Goal: Check status: Check status

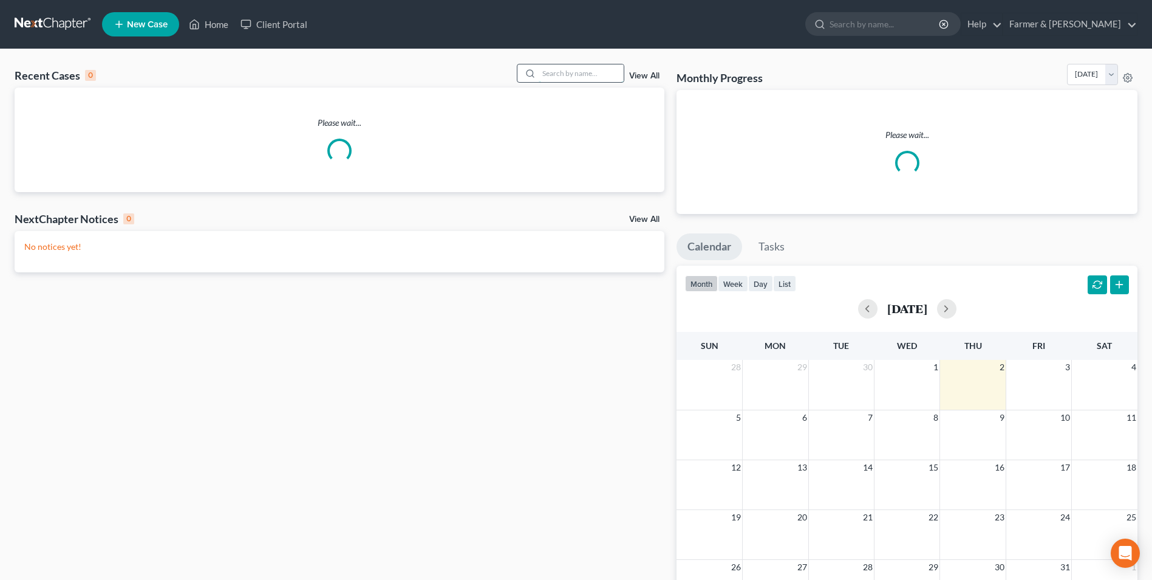
click at [568, 77] on input "search" at bounding box center [581, 73] width 85 height 18
paste input "20-50505"
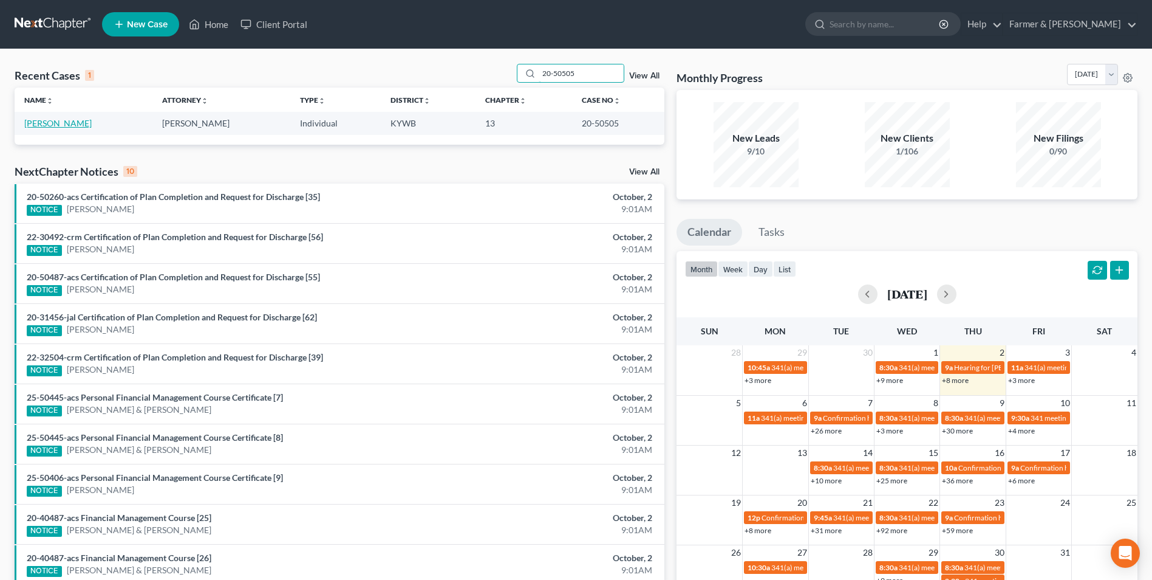
type input "20-50505"
click at [58, 123] on link "[PERSON_NAME]" at bounding box center [57, 123] width 67 height 10
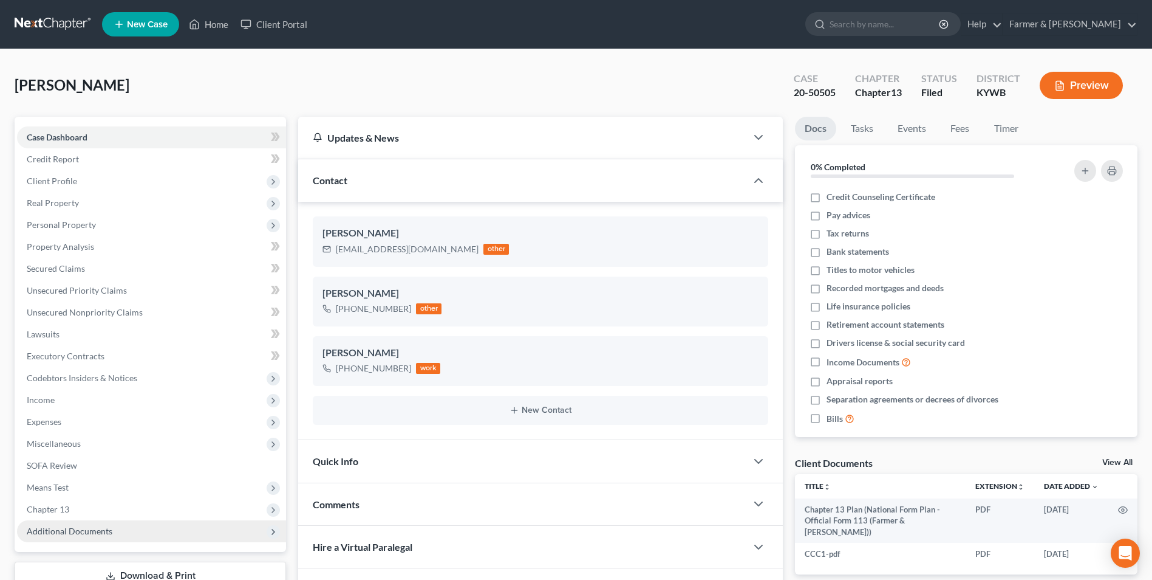
click at [93, 528] on span "Additional Documents" at bounding box center [70, 530] width 86 height 10
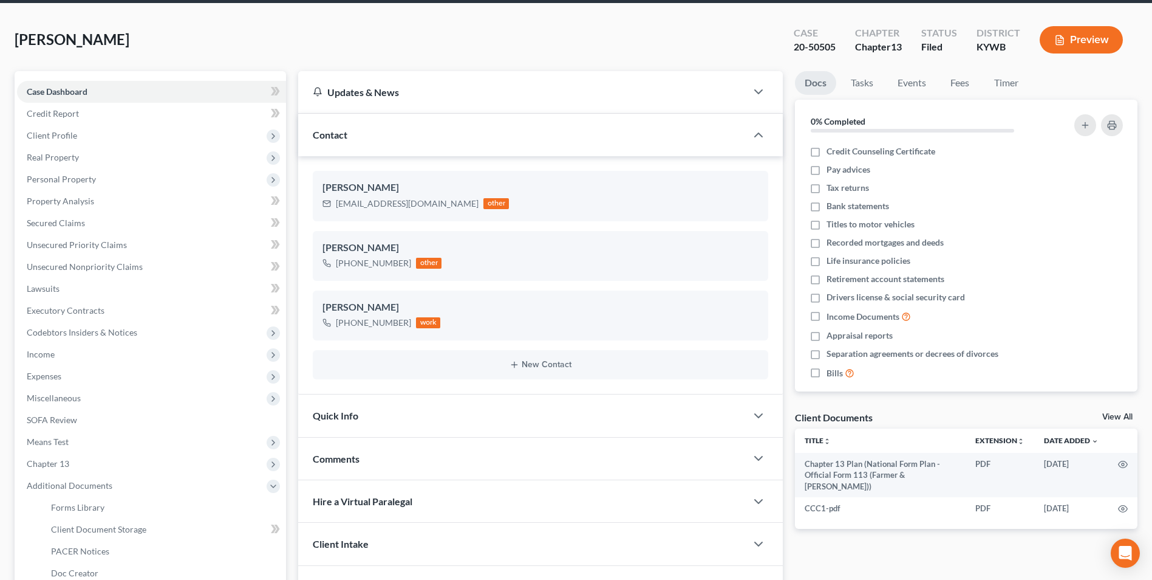
scroll to position [121, 0]
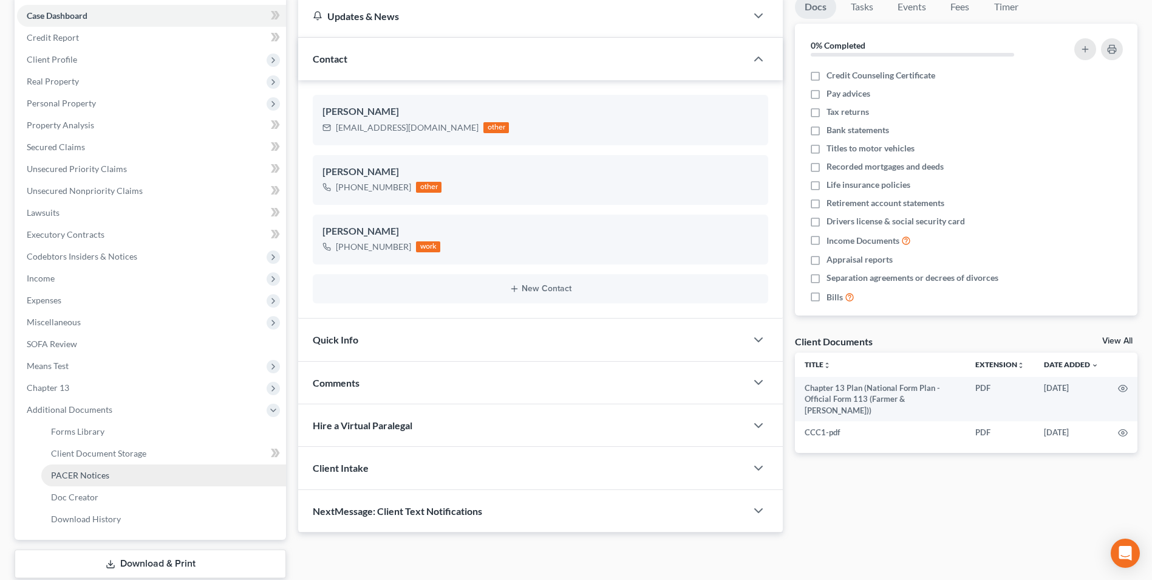
click at [139, 477] on link "PACER Notices" at bounding box center [163, 475] width 245 height 22
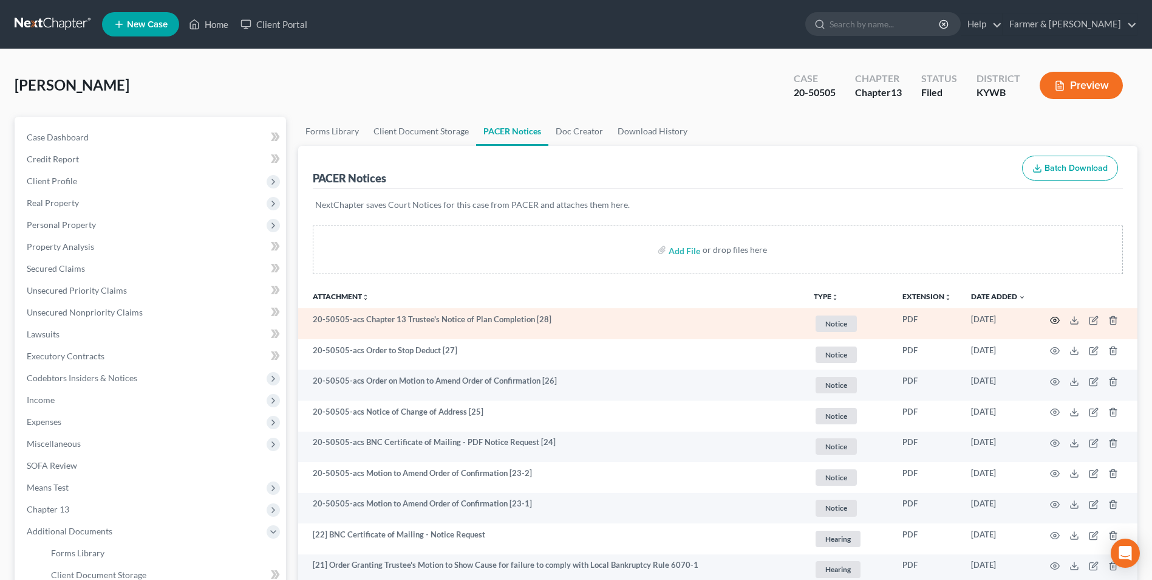
click at [1055, 321] on icon "button" at bounding box center [1055, 320] width 10 height 10
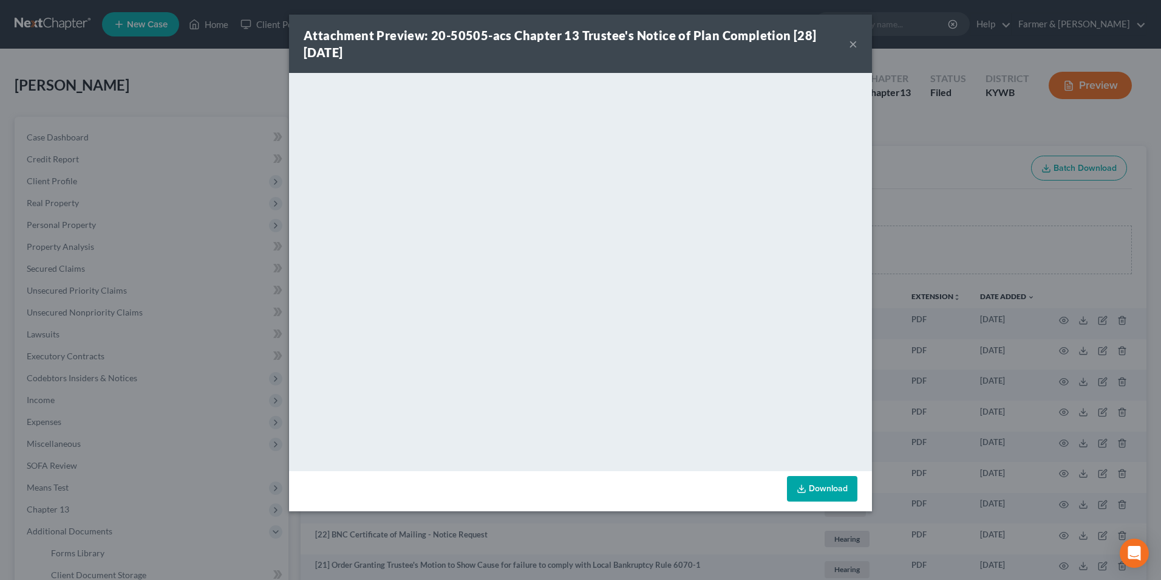
click at [856, 43] on button "×" at bounding box center [853, 43] width 9 height 15
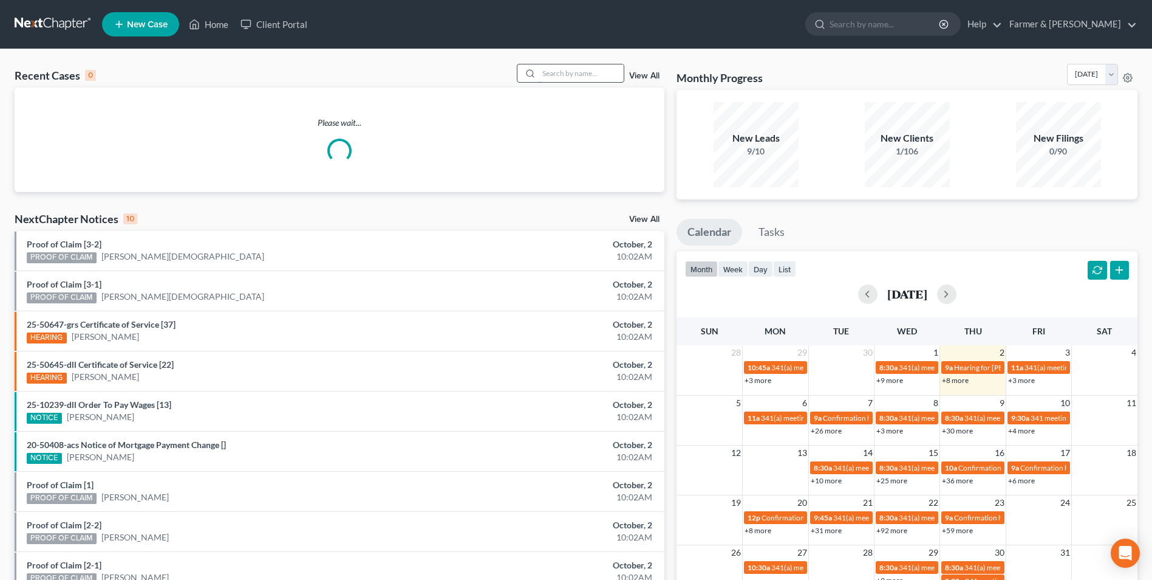
click at [581, 76] on input "search" at bounding box center [581, 73] width 85 height 18
paste input "22-50438"
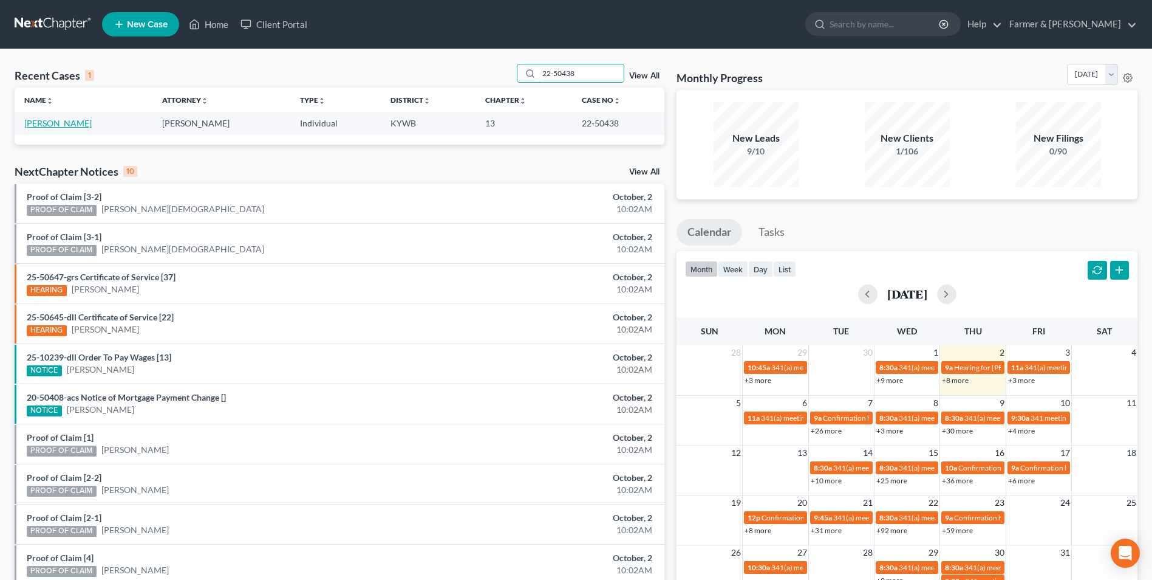
type input "22-50438"
click at [63, 123] on link "[PERSON_NAME]" at bounding box center [57, 123] width 67 height 10
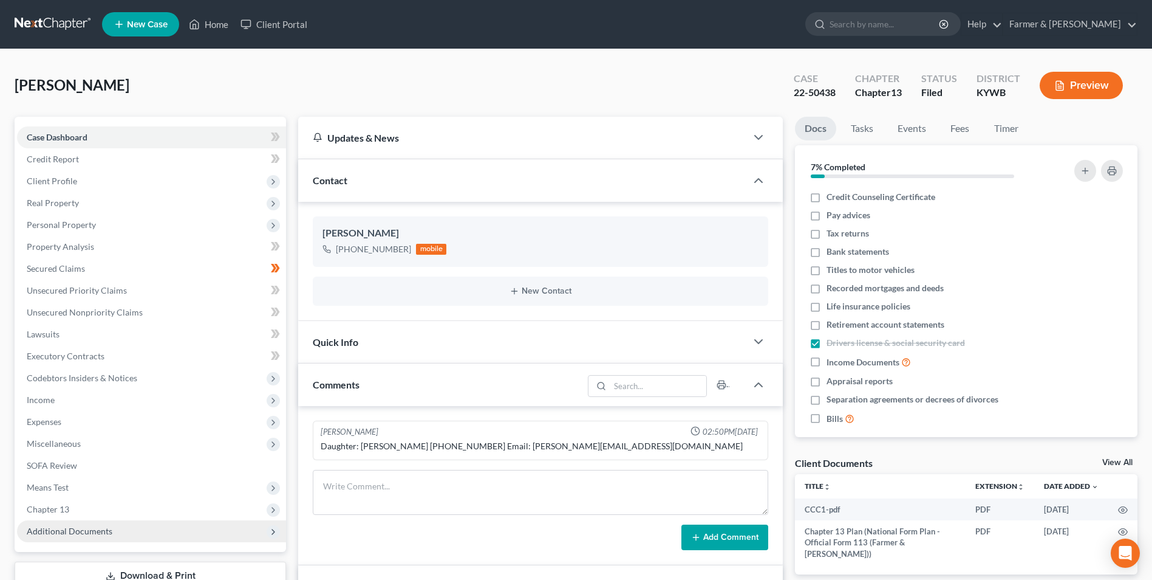
click at [130, 534] on span "Additional Documents" at bounding box center [151, 531] width 269 height 22
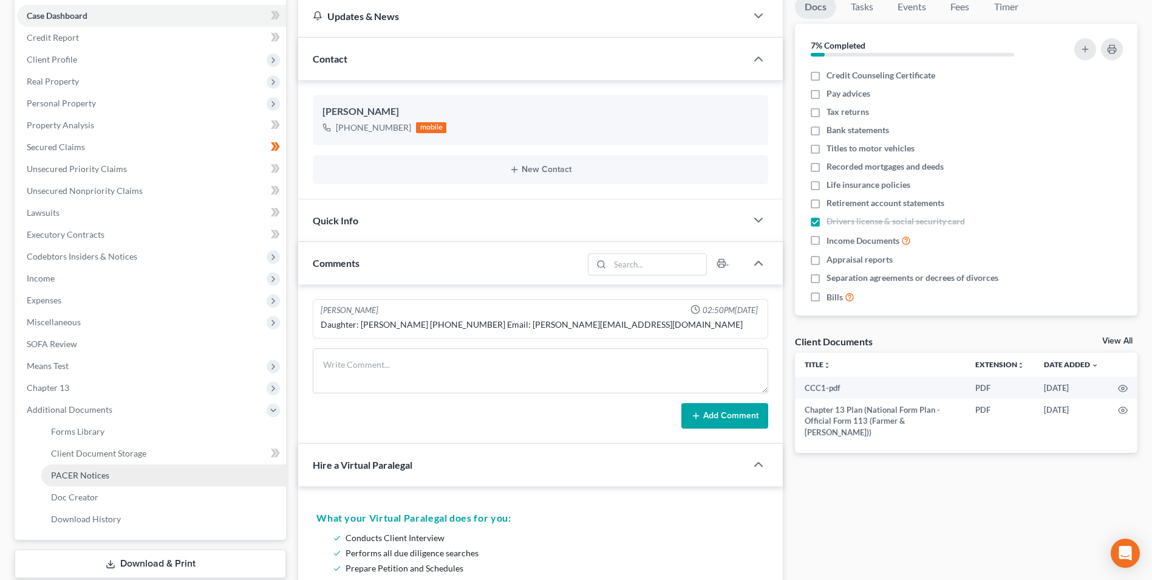
click at [113, 477] on link "PACER Notices" at bounding box center [163, 475] width 245 height 22
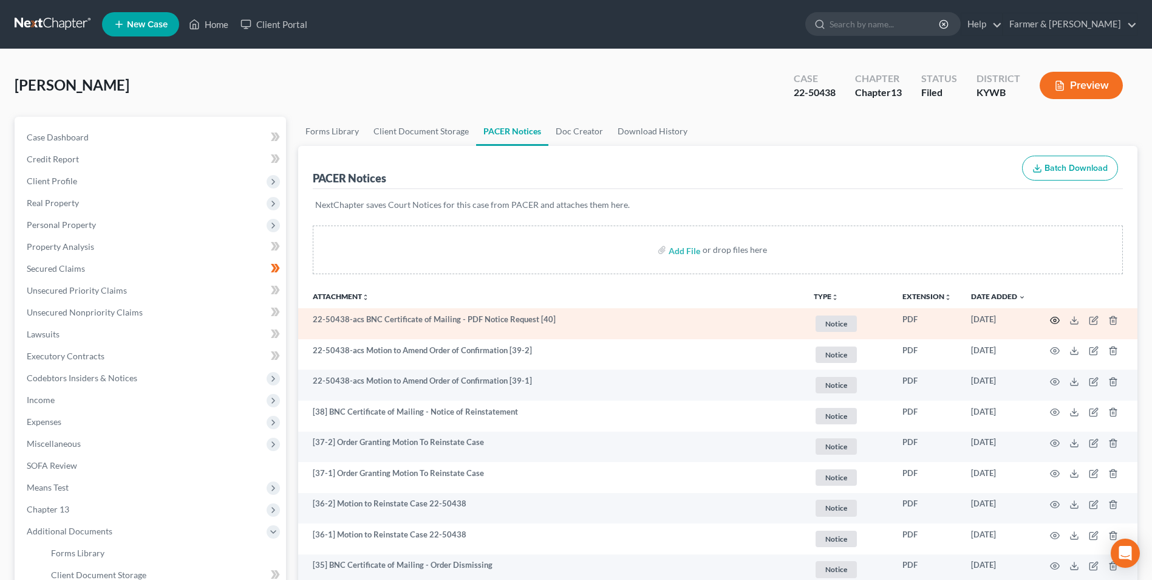
click at [1053, 319] on icon "button" at bounding box center [1055, 320] width 10 height 10
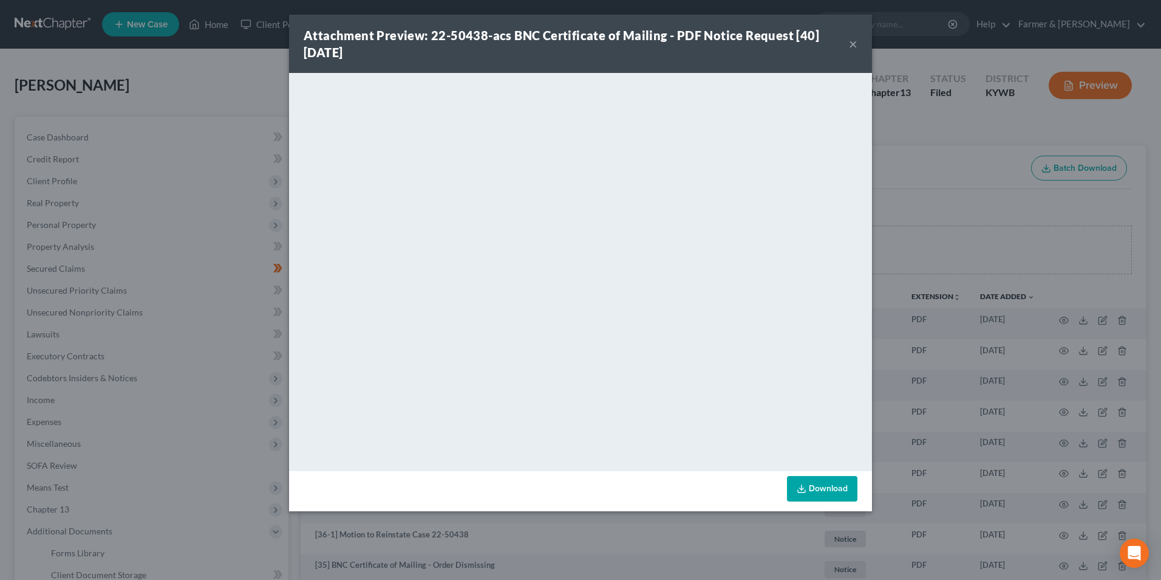
click at [851, 47] on button "×" at bounding box center [853, 43] width 9 height 15
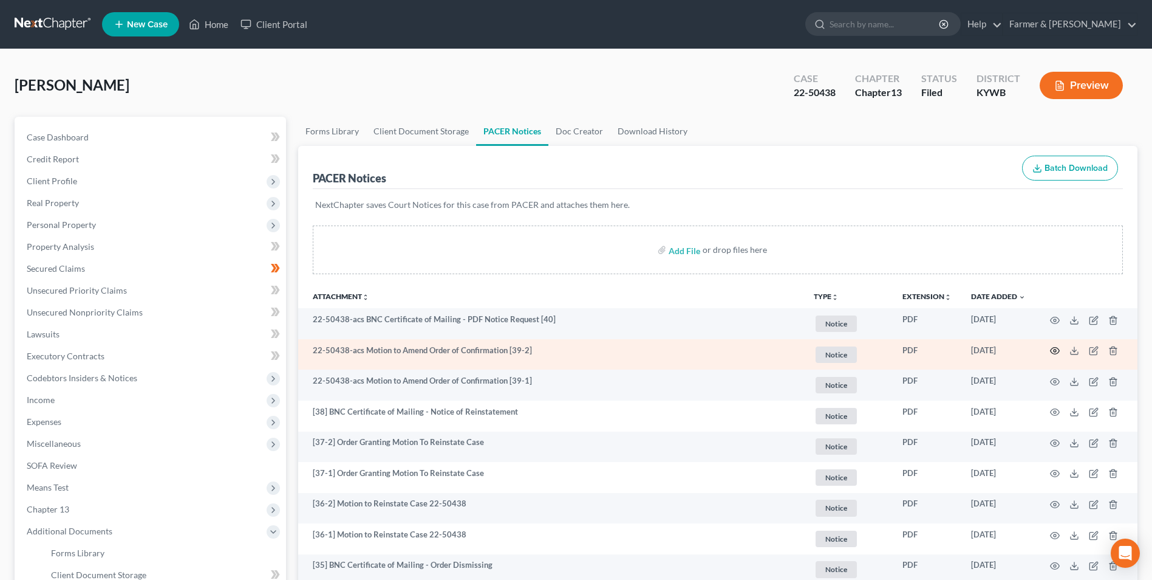
click at [1056, 349] on icon "button" at bounding box center [1055, 351] width 10 height 10
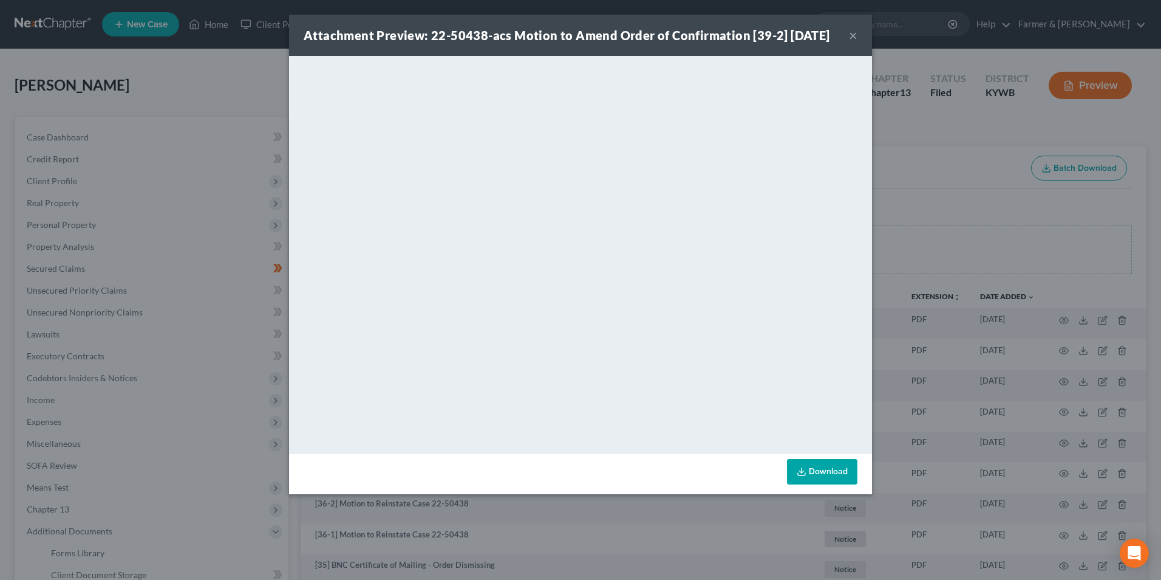
click at [855, 43] on button "×" at bounding box center [853, 35] width 9 height 15
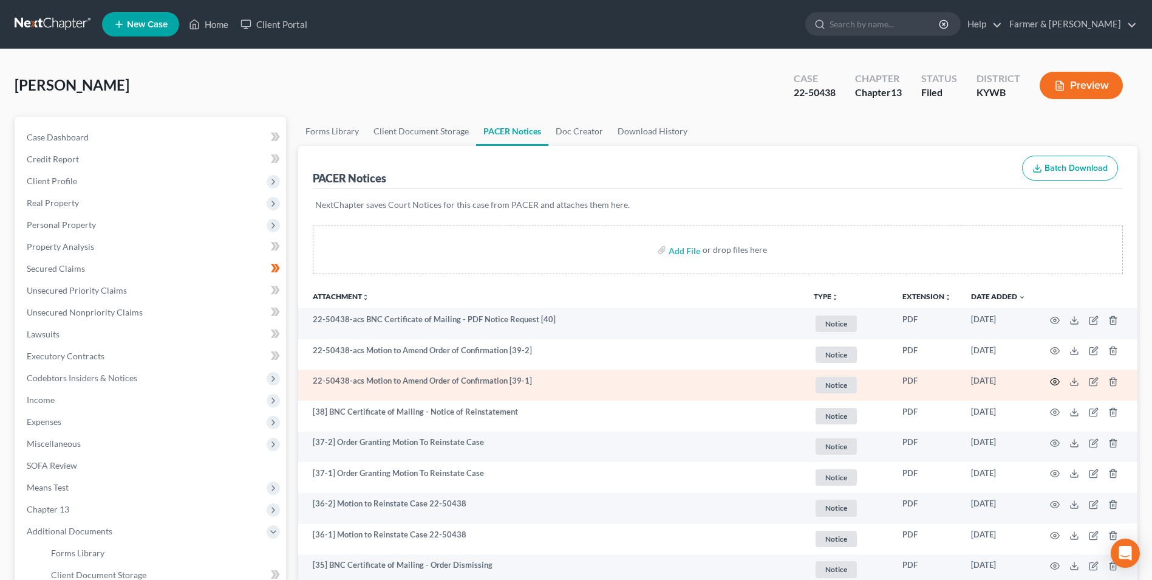
click at [1054, 381] on circle "button" at bounding box center [1055, 381] width 2 height 2
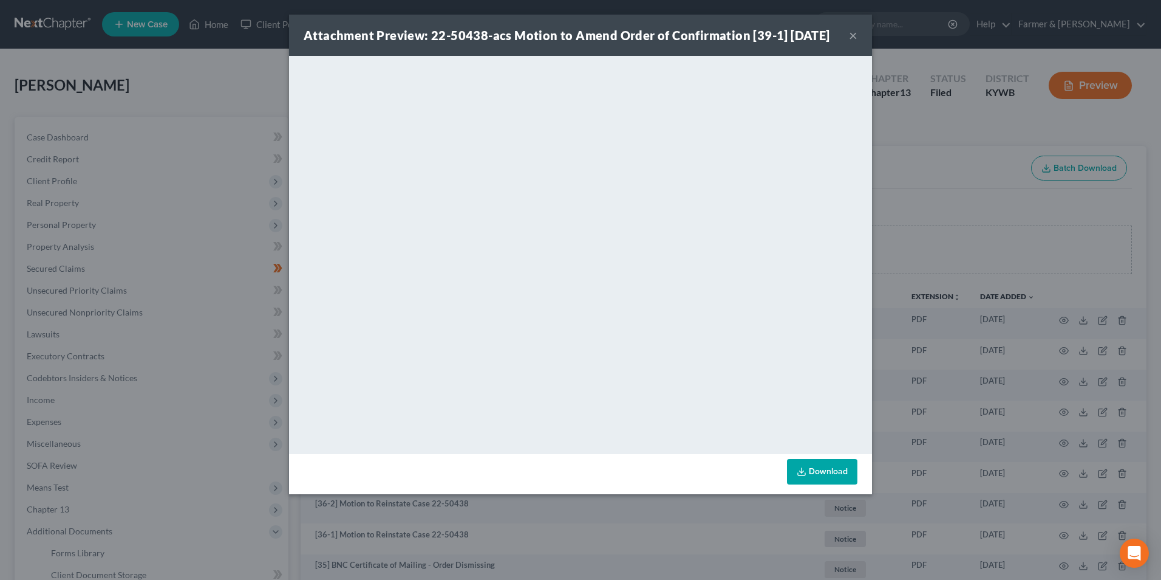
click at [855, 39] on button "×" at bounding box center [853, 35] width 9 height 15
